Goal: Download file/media

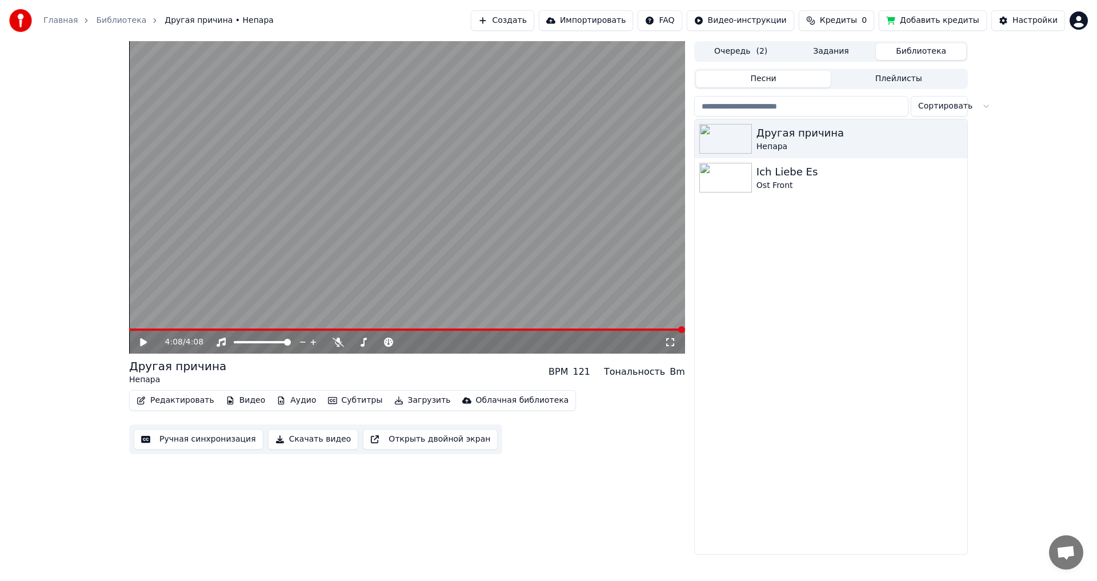
click at [202, 439] on button "Ручная синхронизация" at bounding box center [199, 439] width 130 height 21
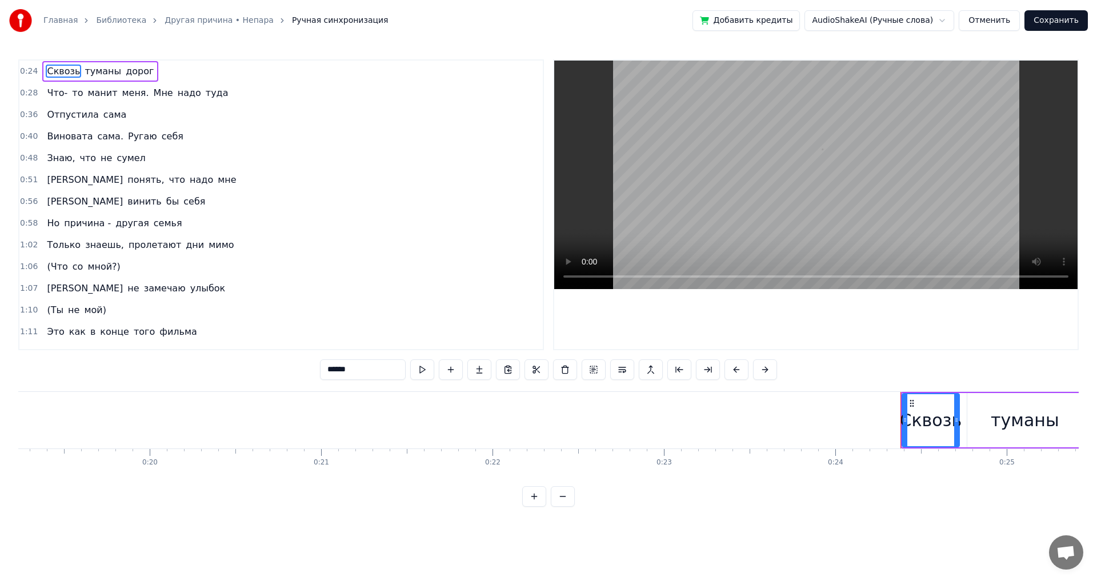
scroll to position [0, 4122]
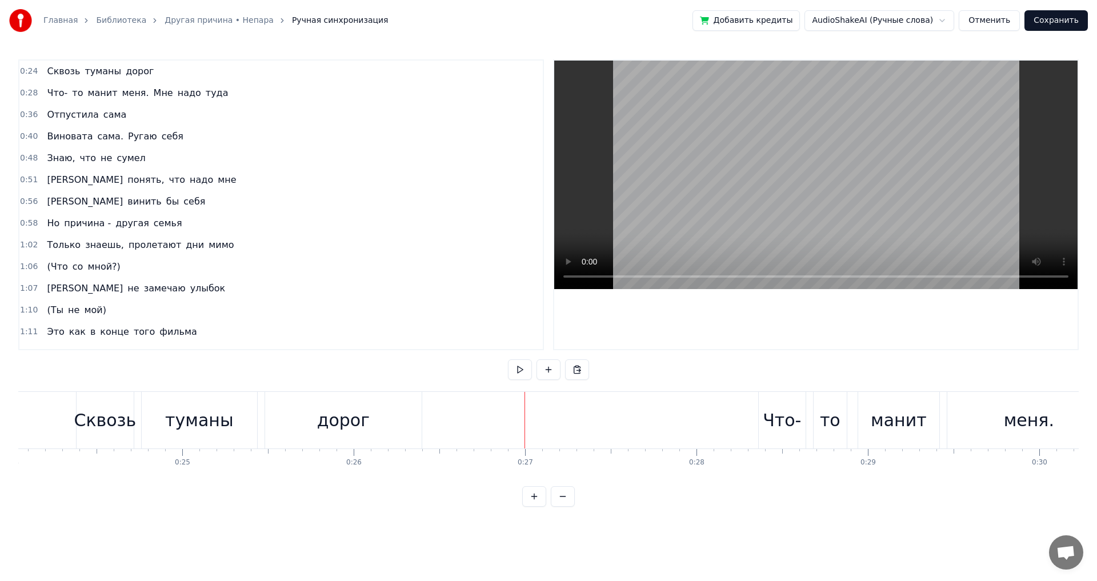
click at [989, 22] on button "Отменить" at bounding box center [989, 20] width 61 height 21
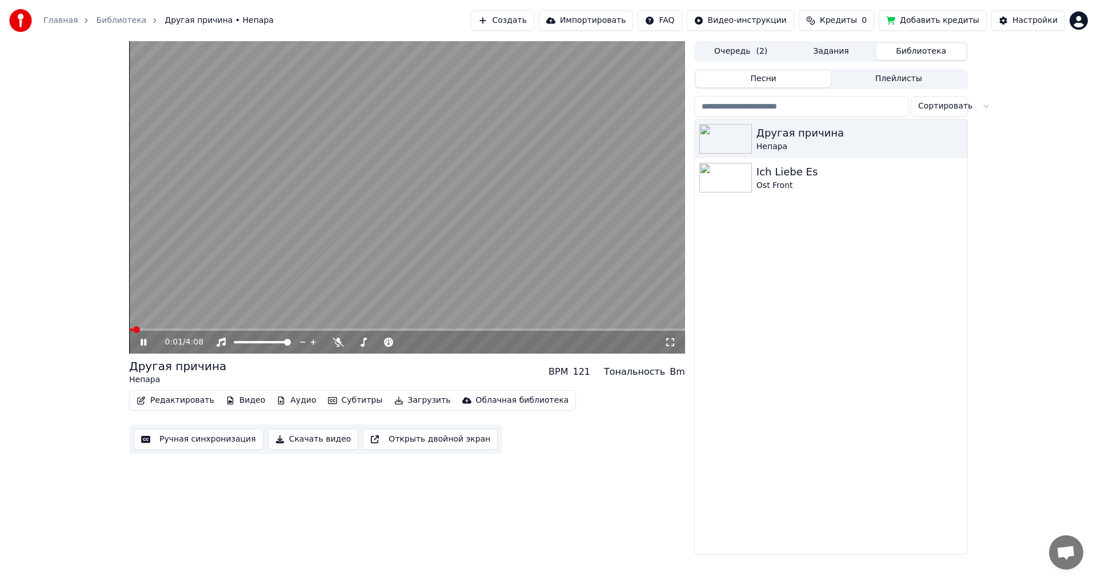
click at [145, 342] on icon at bounding box center [144, 342] width 6 height 7
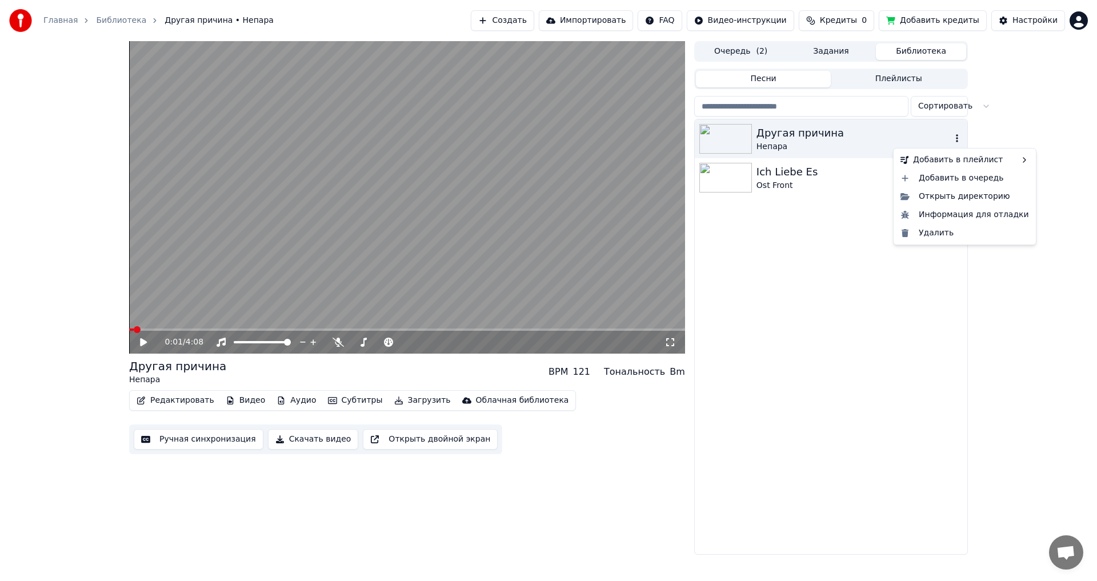
click at [960, 141] on icon "button" at bounding box center [957, 138] width 11 height 9
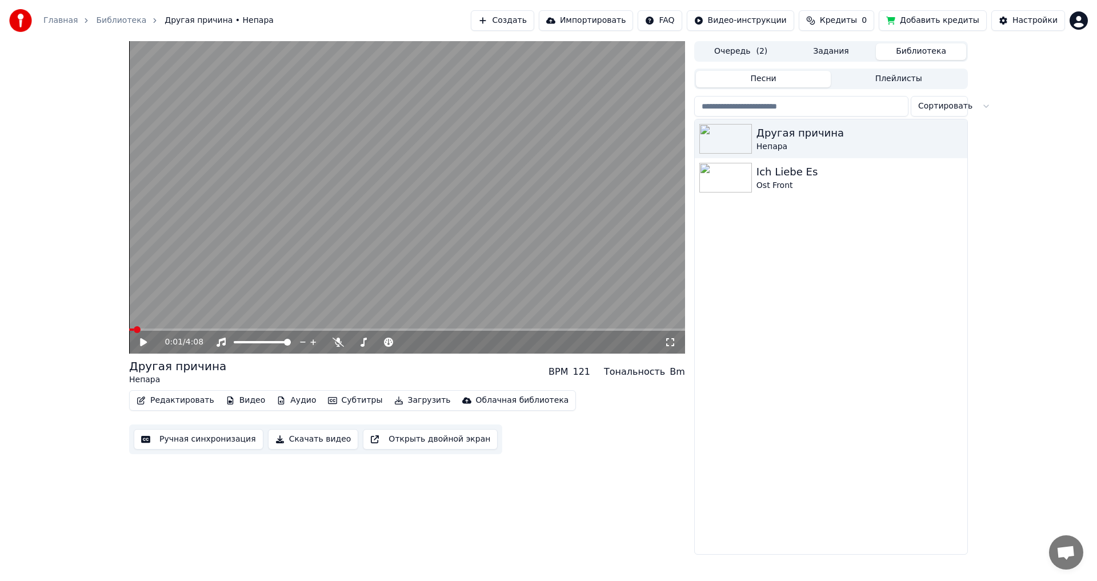
click at [614, 19] on button "Импортировать" at bounding box center [586, 20] width 95 height 21
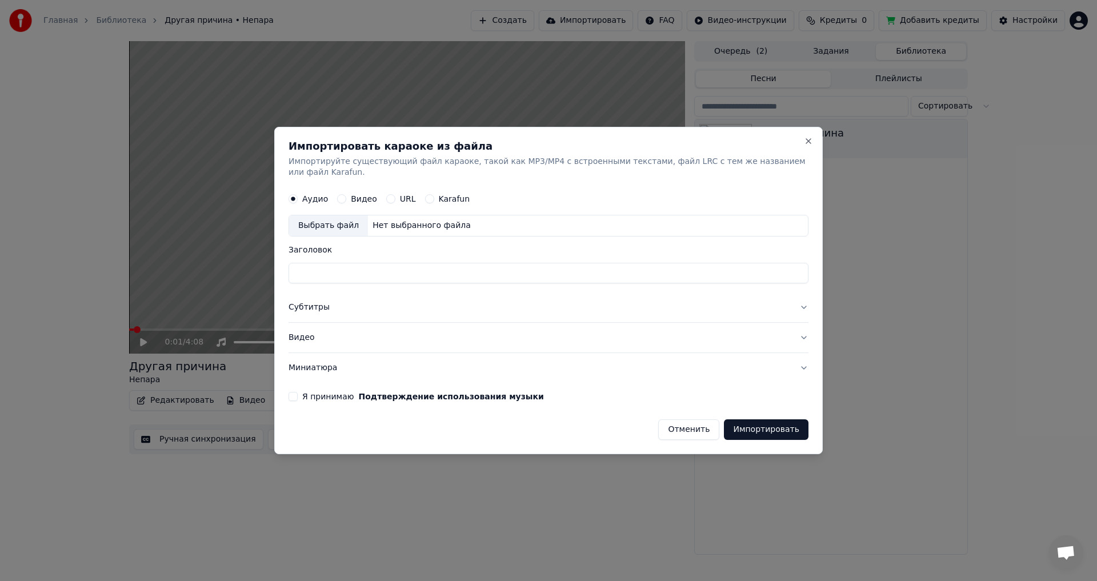
click at [346, 222] on div "Выбрать файл" at bounding box center [328, 226] width 79 height 21
click at [345, 195] on button "Видео" at bounding box center [341, 199] width 9 height 9
click at [335, 216] on div "Выбрать файл" at bounding box center [328, 226] width 79 height 21
click at [681, 419] on button "Отменить" at bounding box center [688, 429] width 61 height 21
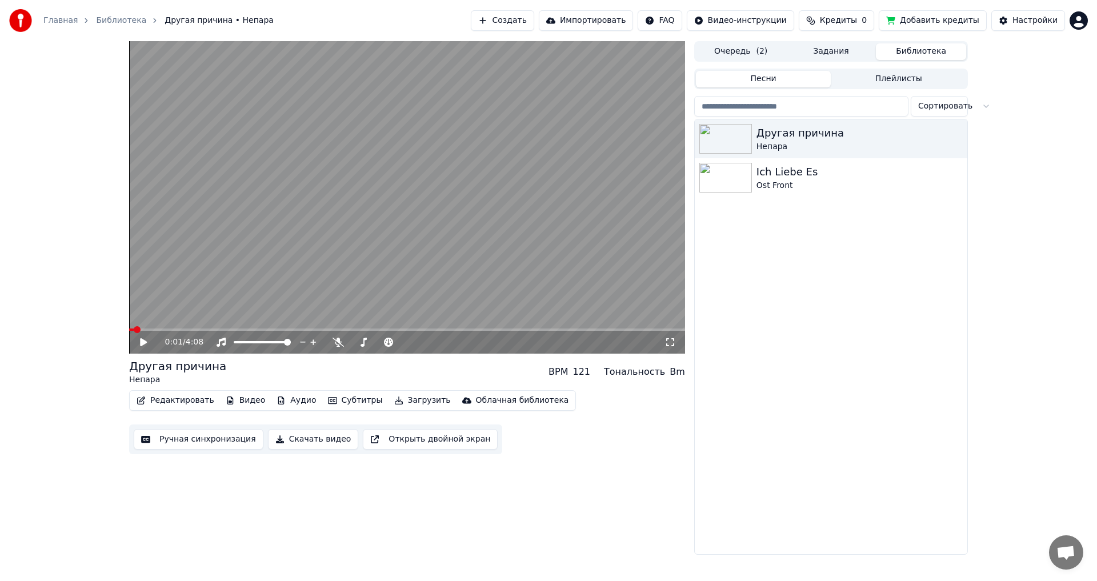
click at [307, 440] on button "Скачать видео" at bounding box center [313, 439] width 91 height 21
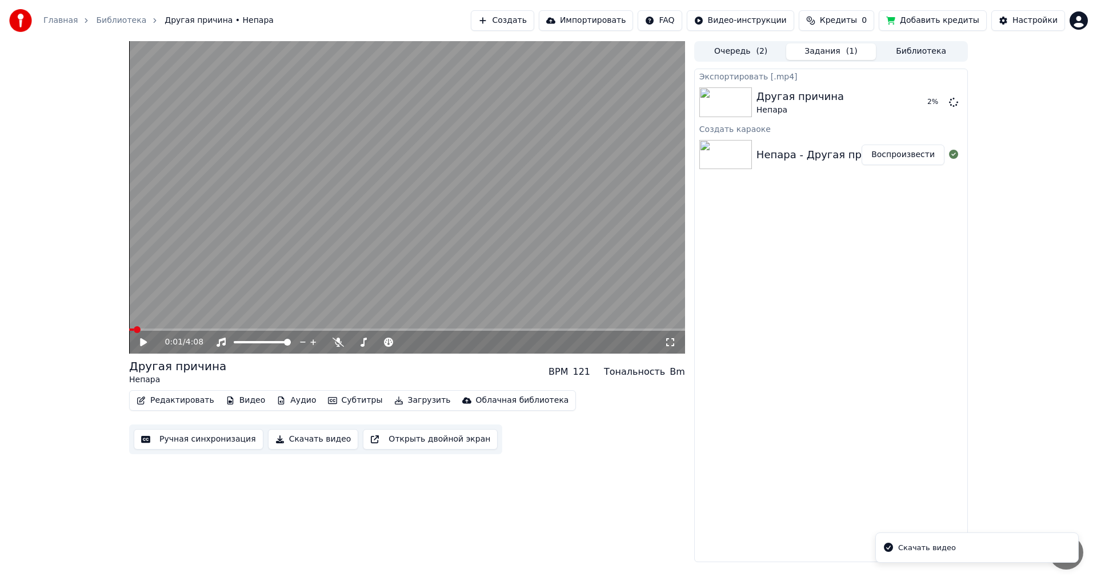
click at [933, 552] on div "Скачать видео" at bounding box center [927, 547] width 58 height 11
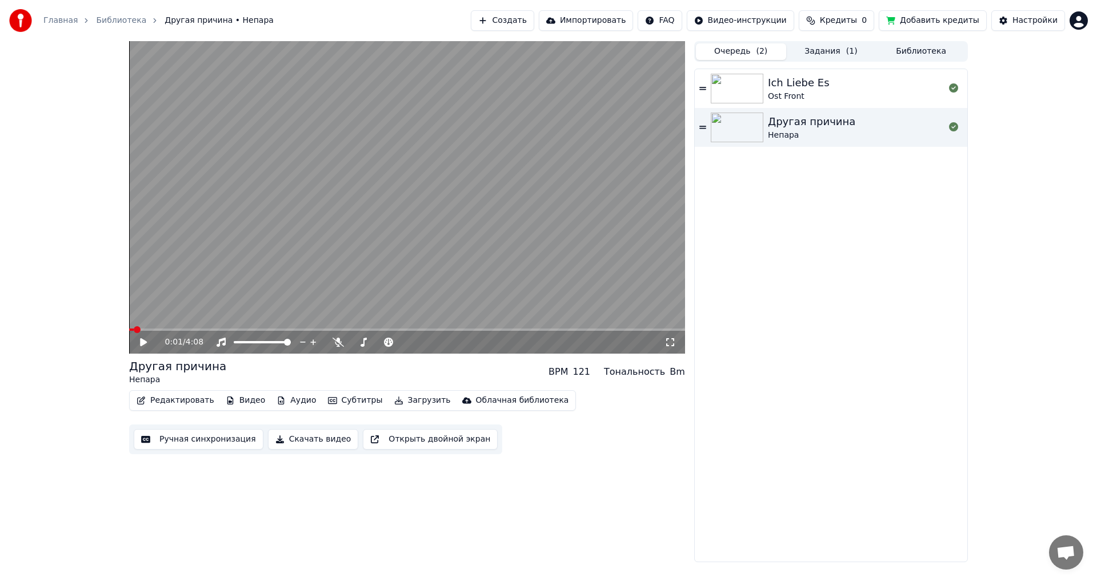
click at [749, 53] on button "Очередь ( 2 )" at bounding box center [741, 51] width 90 height 17
click at [874, 87] on div "Ich Liebe Es Ost Front" at bounding box center [856, 88] width 177 height 27
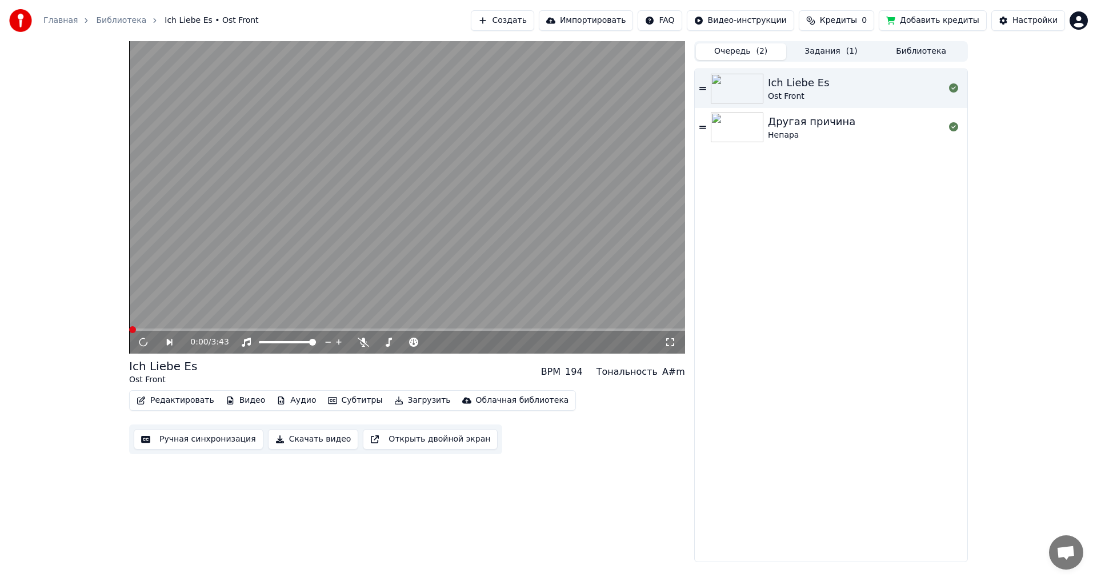
click at [317, 443] on button "Скачать видео" at bounding box center [313, 439] width 91 height 21
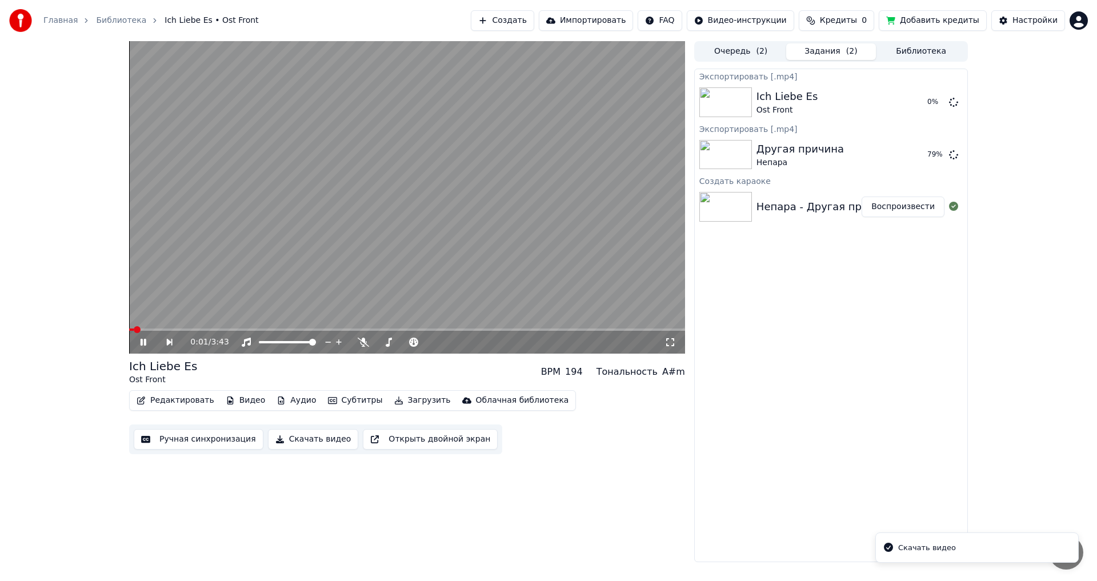
click at [145, 341] on icon at bounding box center [144, 342] width 6 height 7
